Goal: Transaction & Acquisition: Purchase product/service

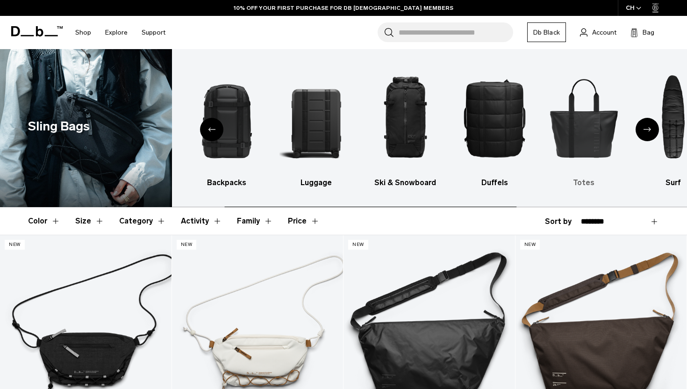
click at [589, 125] on img "6 / 10" at bounding box center [583, 117] width 73 height 109
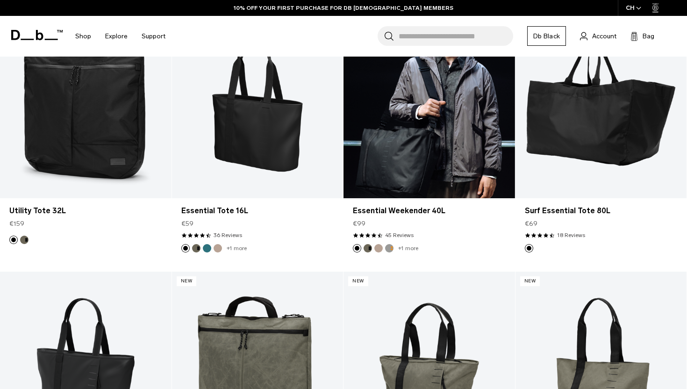
scroll to position [216, 0]
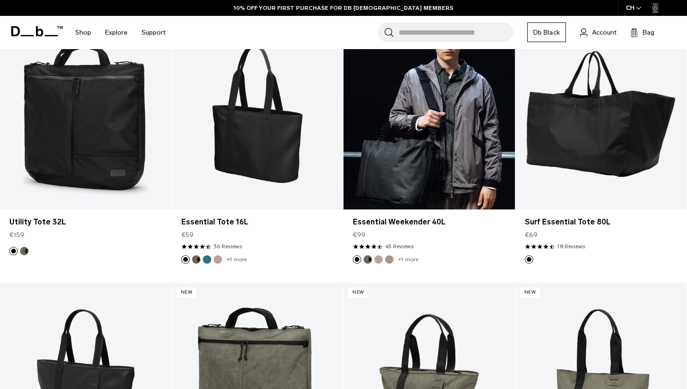
click at [422, 150] on link "Essential Weekender 40L" at bounding box center [430, 114] width 172 height 190
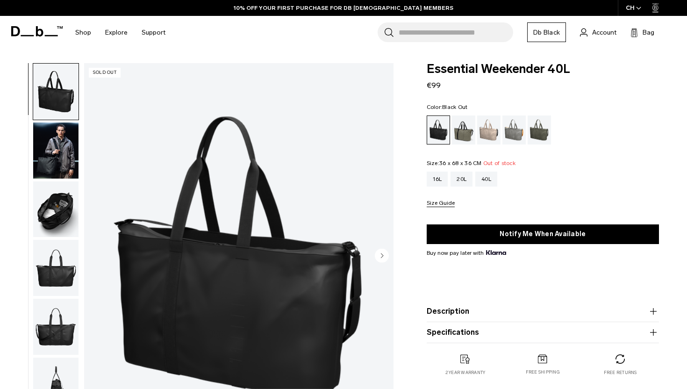
click at [42, 211] on img "button" at bounding box center [55, 209] width 45 height 56
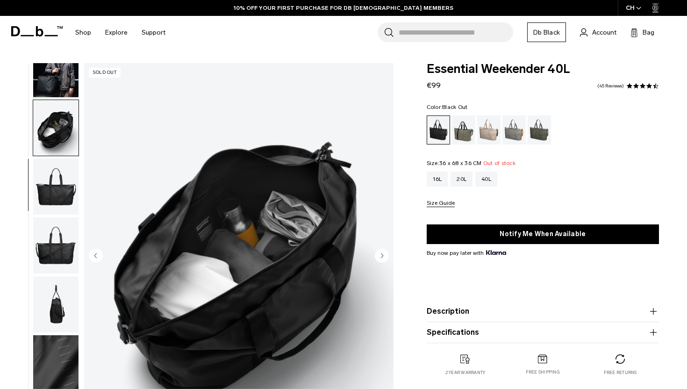
scroll to position [82, 0]
click at [49, 219] on img "button" at bounding box center [55, 245] width 45 height 56
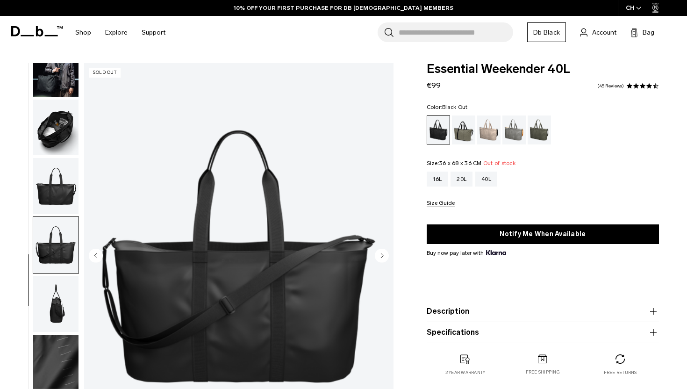
click at [56, 286] on img "button" at bounding box center [55, 304] width 45 height 56
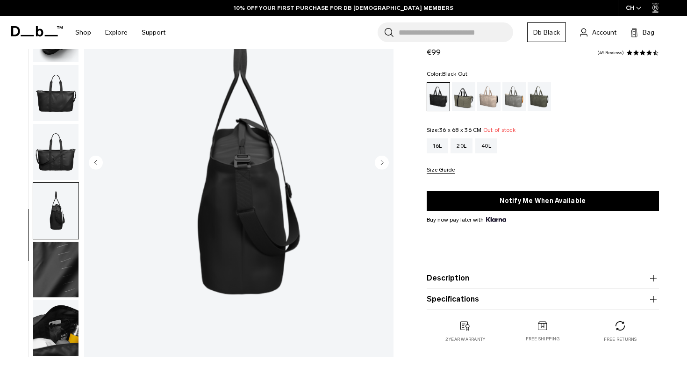
scroll to position [104, 0]
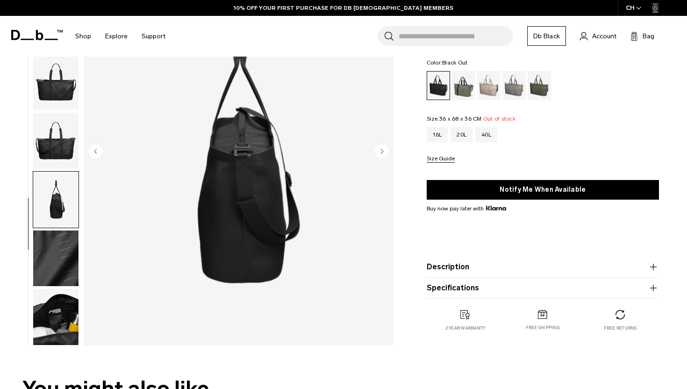
click at [68, 342] on img "button" at bounding box center [55, 317] width 45 height 56
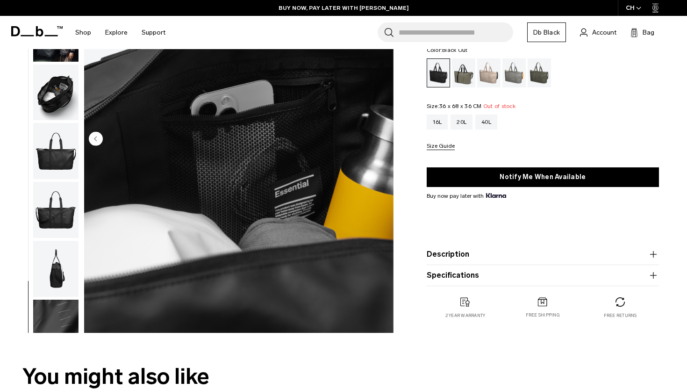
scroll to position [28, 0]
